Goal: Navigation & Orientation: Find specific page/section

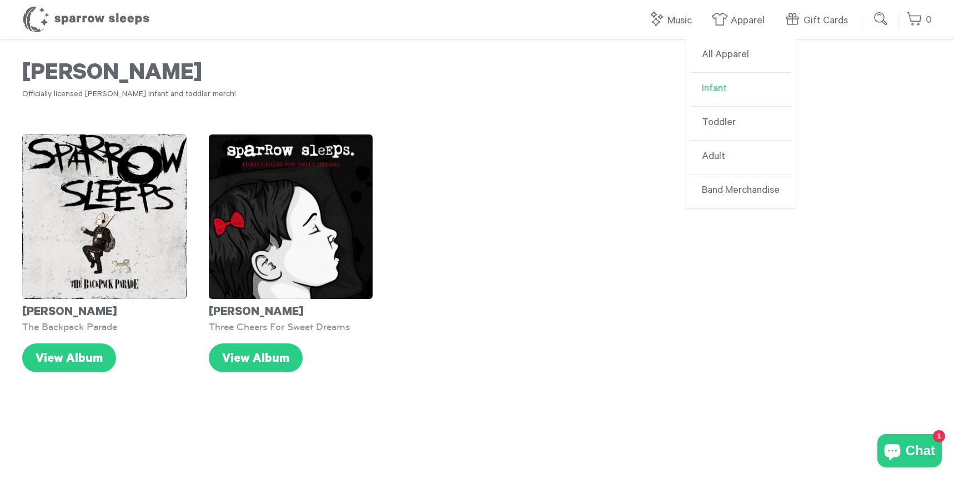
click at [725, 84] on link "Infant" at bounding box center [741, 90] width 100 height 34
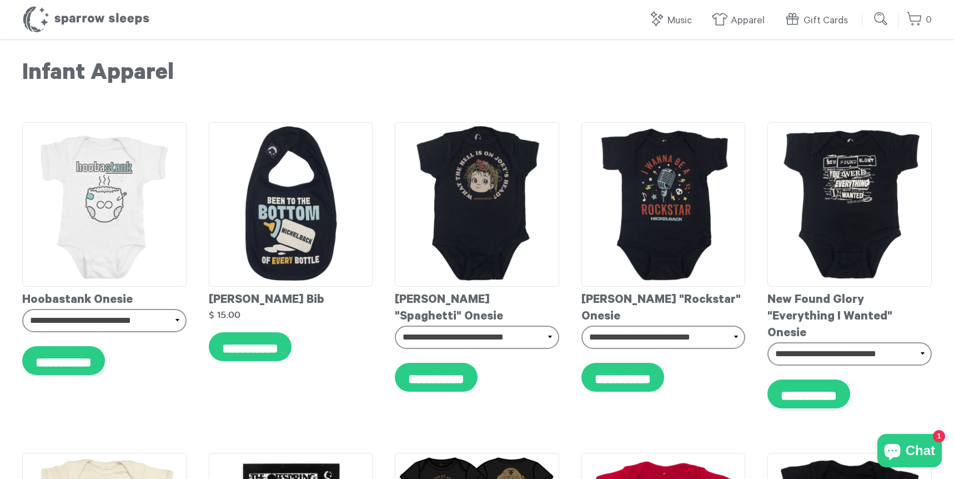
click at [887, 19] on input "submit" at bounding box center [881, 19] width 22 height 22
type input "**********"
click at [870, 8] on input "submit" at bounding box center [881, 19] width 22 height 22
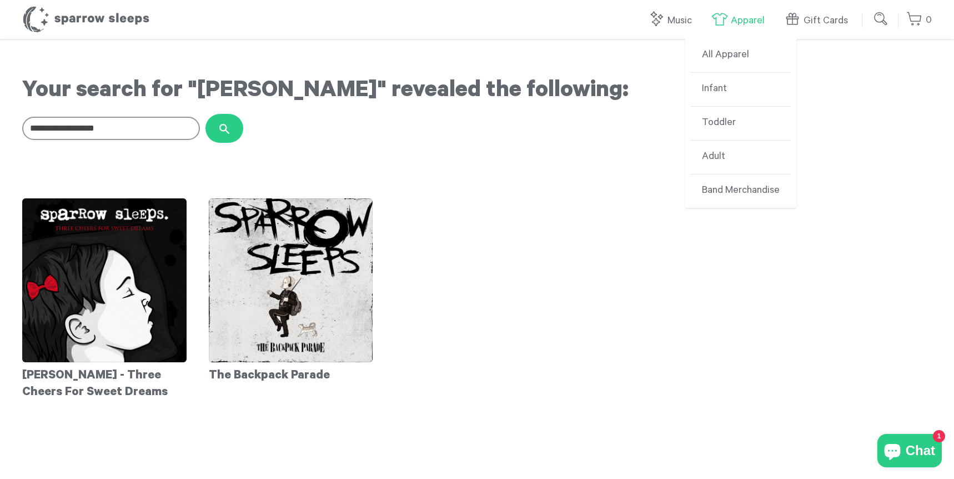
click at [743, 22] on link "Apparel" at bounding box center [741, 21] width 59 height 24
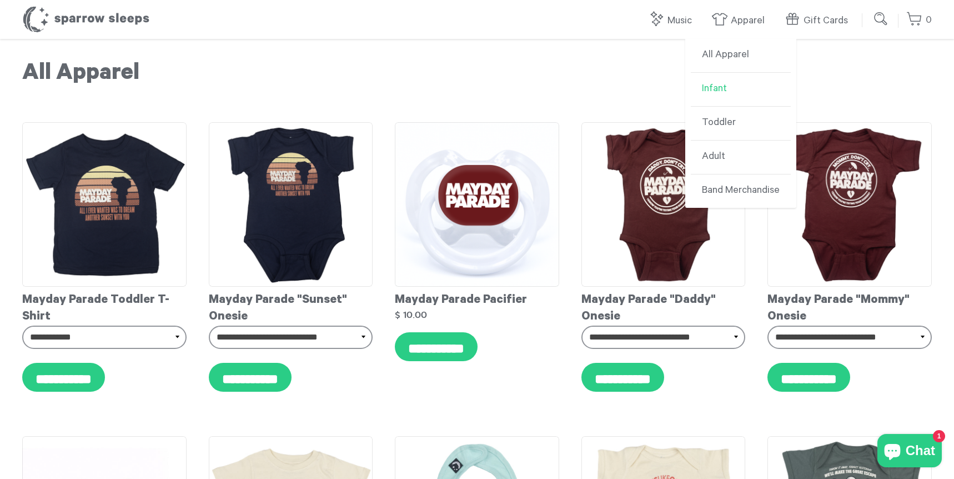
click at [729, 77] on link "Infant" at bounding box center [741, 90] width 100 height 34
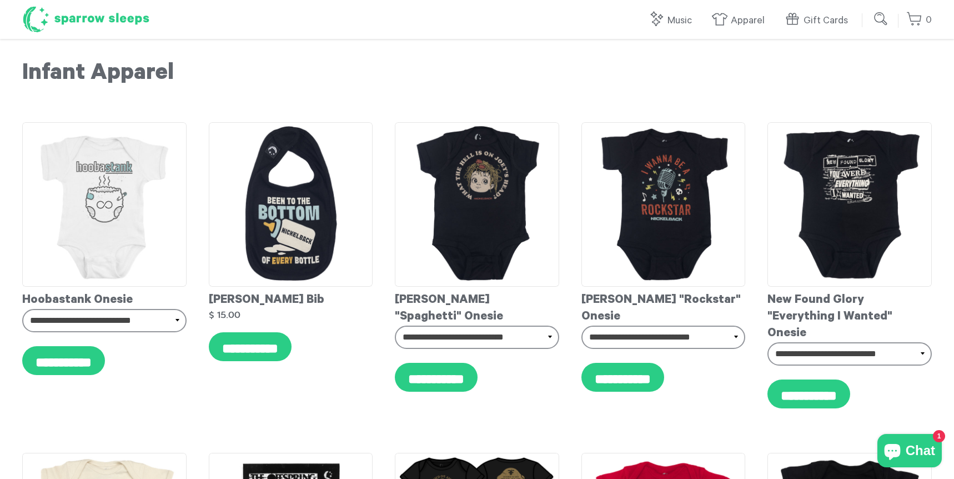
click at [104, 20] on h1 "Sparrow Sleeps" at bounding box center [86, 20] width 128 height 28
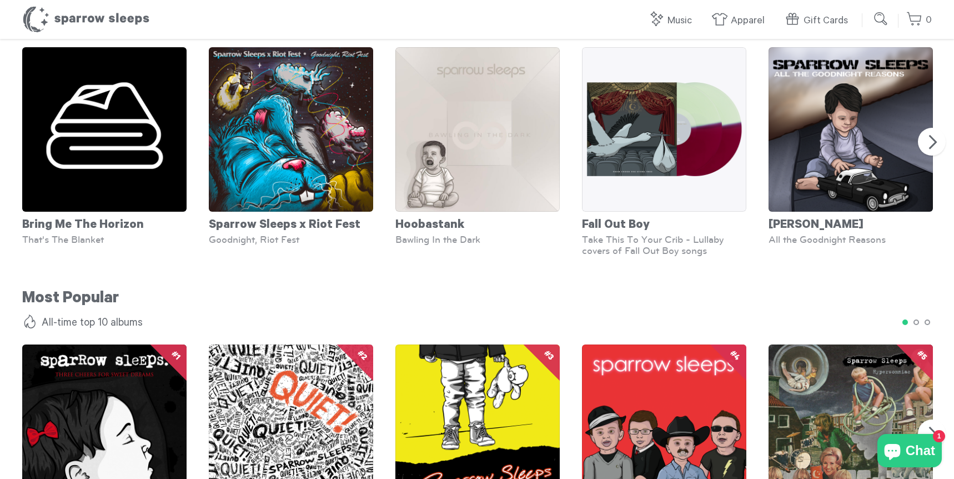
scroll to position [738, 0]
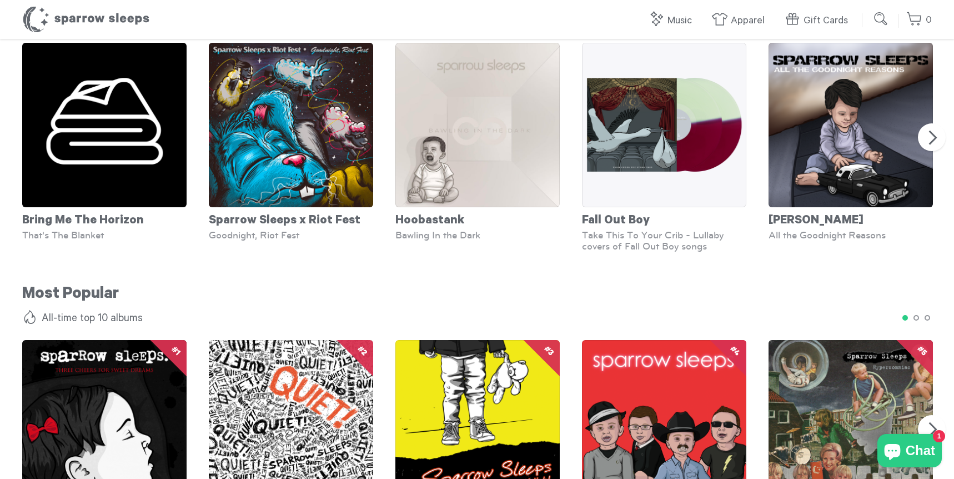
click at [912, 450] on span "Chat" at bounding box center [920, 450] width 29 height 17
